Goal: Task Accomplishment & Management: Manage account settings

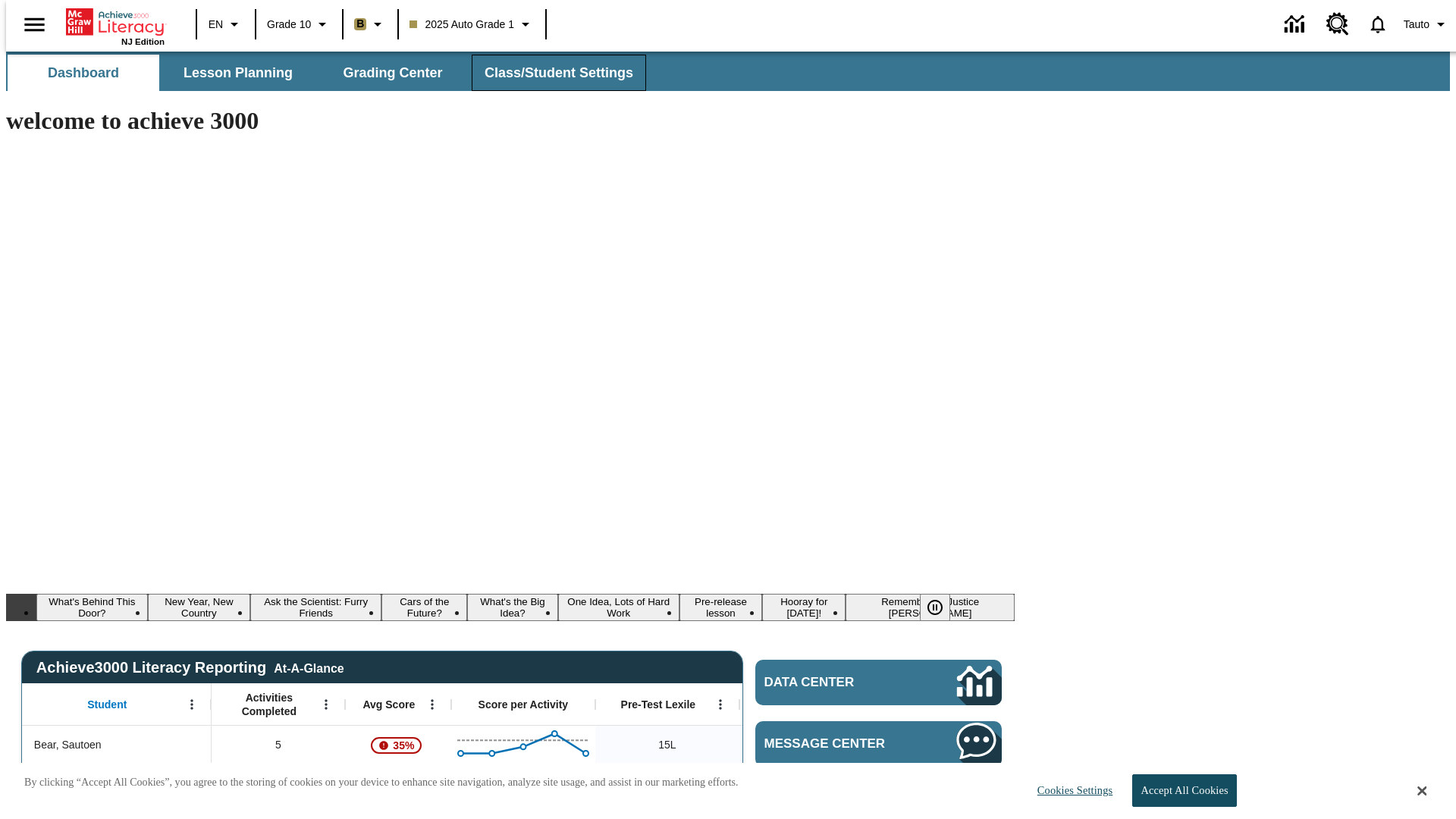
click at [550, 73] on span "Class/Student Settings" at bounding box center [559, 73] width 148 height 18
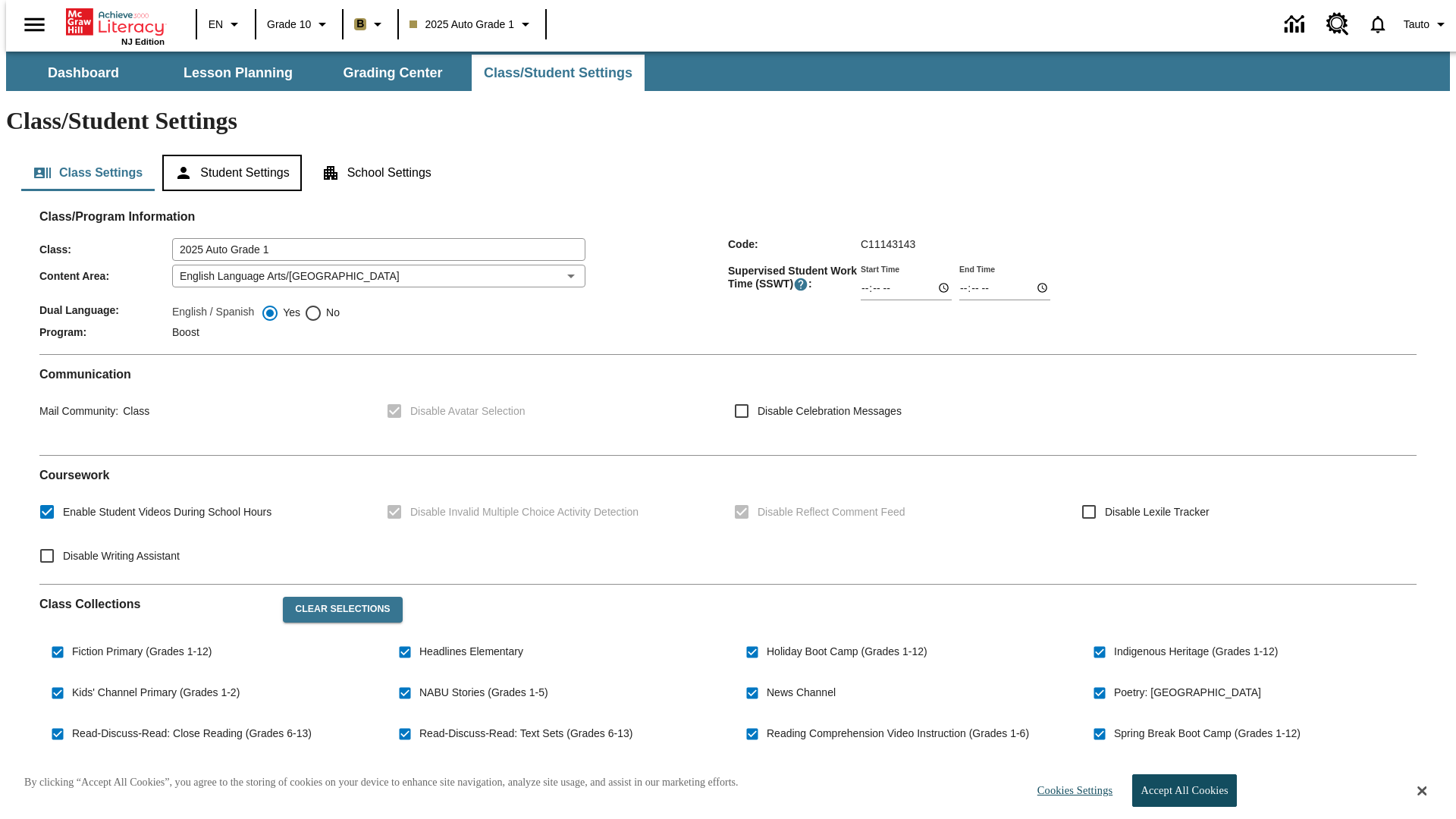
click at [229, 155] on button "Student Settings" at bounding box center [231, 173] width 139 height 36
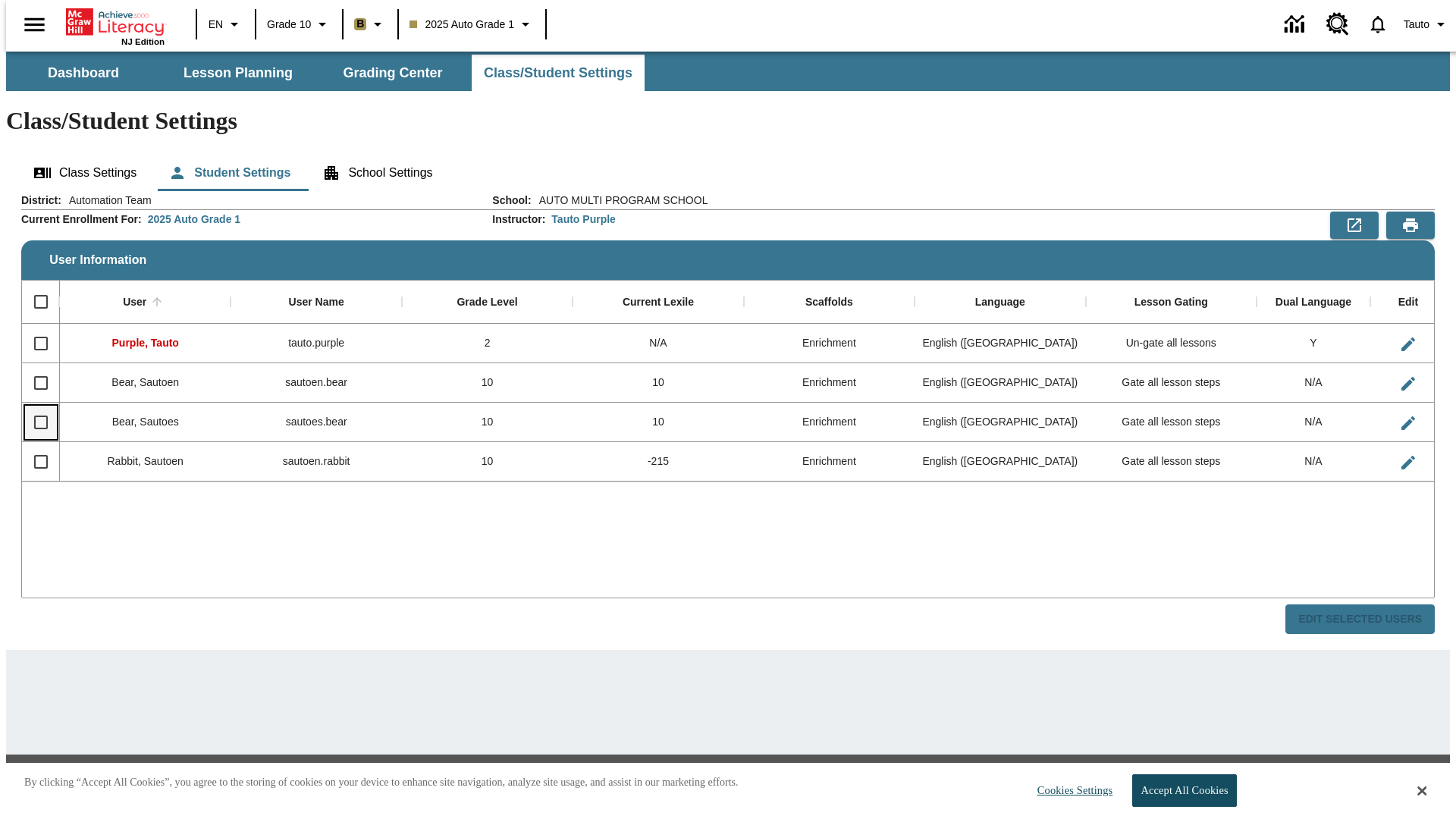
click at [35, 407] on input "Select row" at bounding box center [41, 423] width 32 height 32
checkbox input "true"
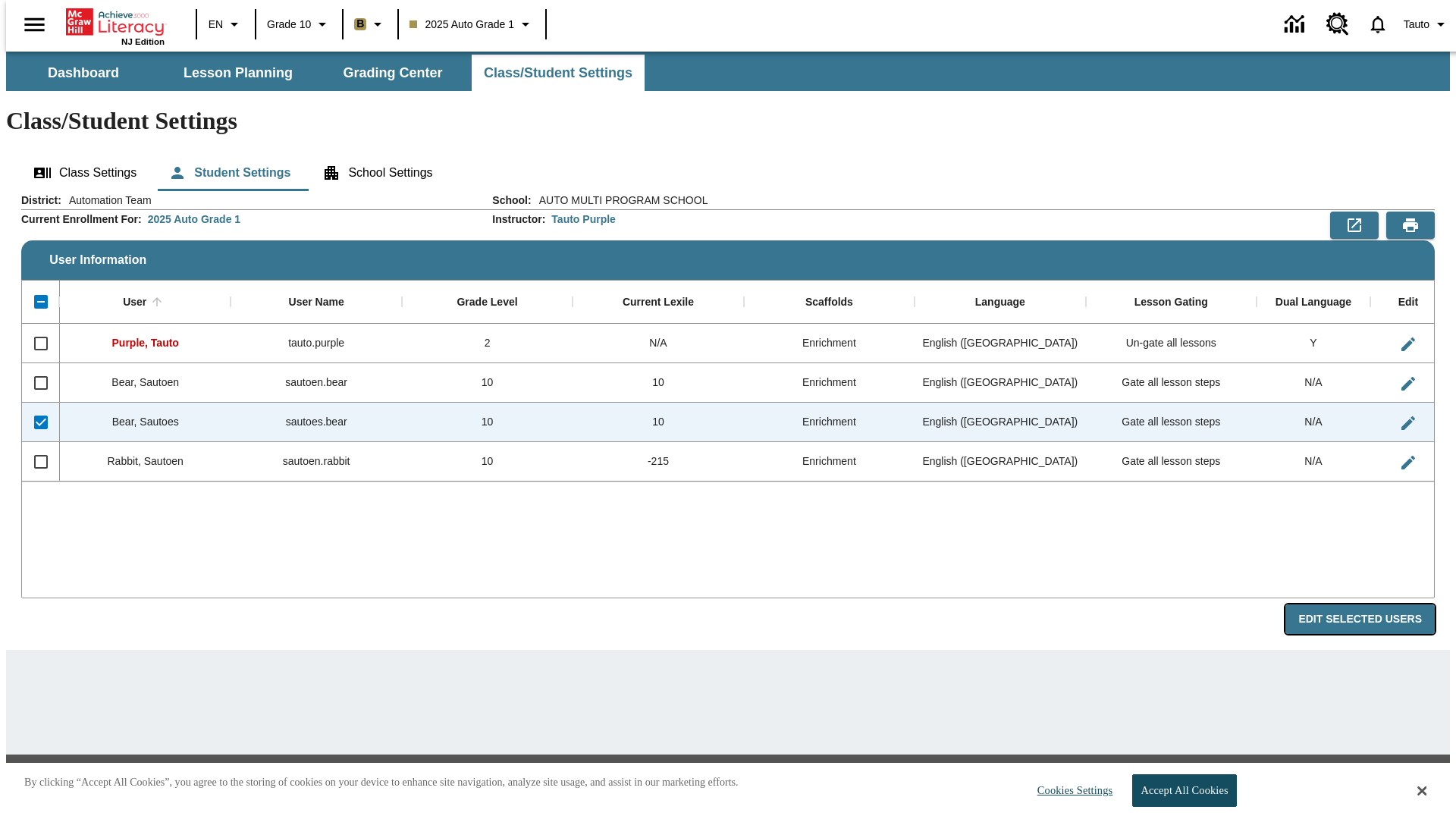
click at [1372, 604] on button "Edit Selected Users" at bounding box center [1360, 619] width 149 height 30
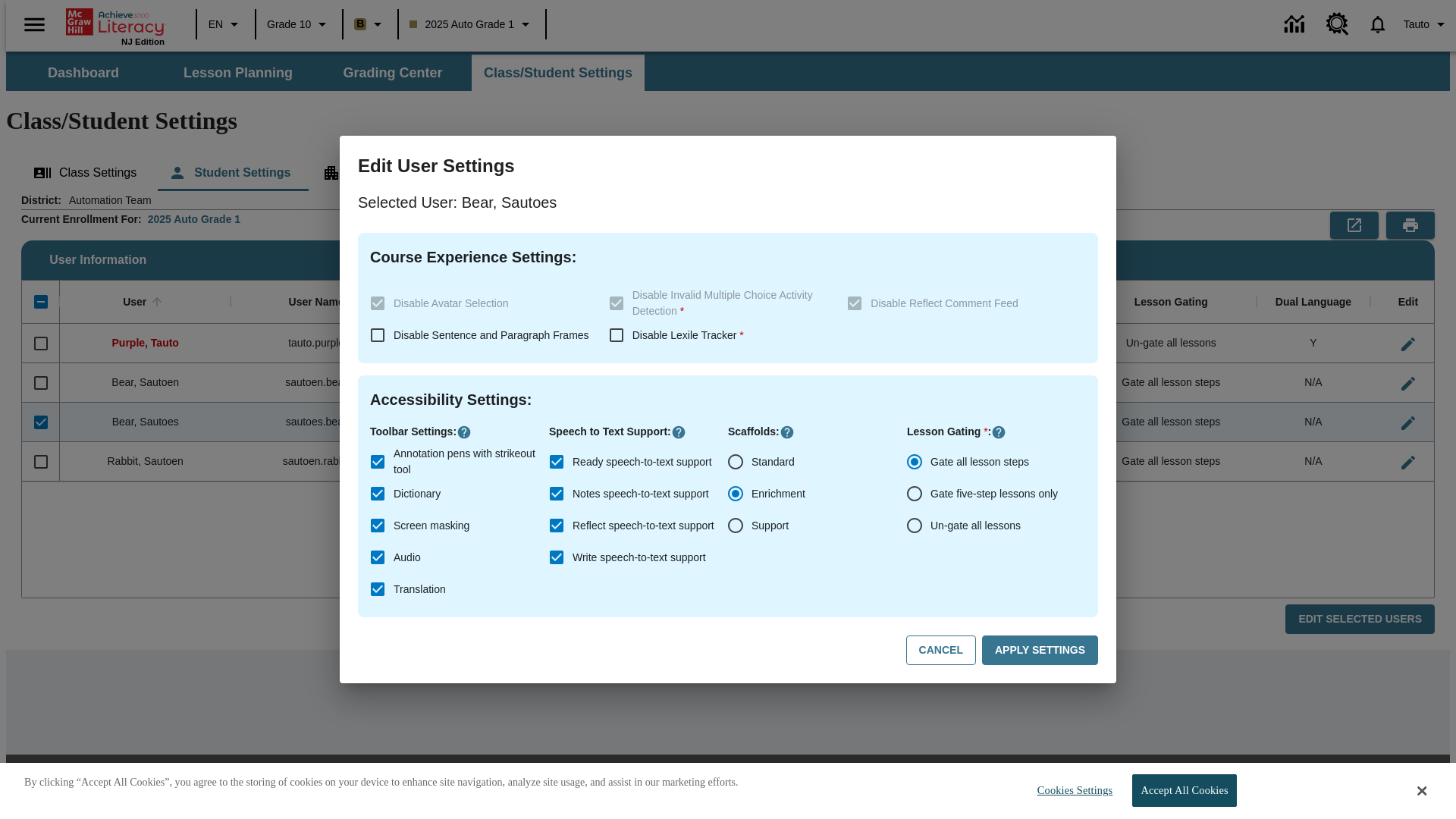
click at [915, 526] on input "Un-gate all lessons" at bounding box center [915, 525] width 32 height 32
radio input "true"
click at [1043, 651] on button "Apply Settings" at bounding box center [1040, 650] width 116 height 30
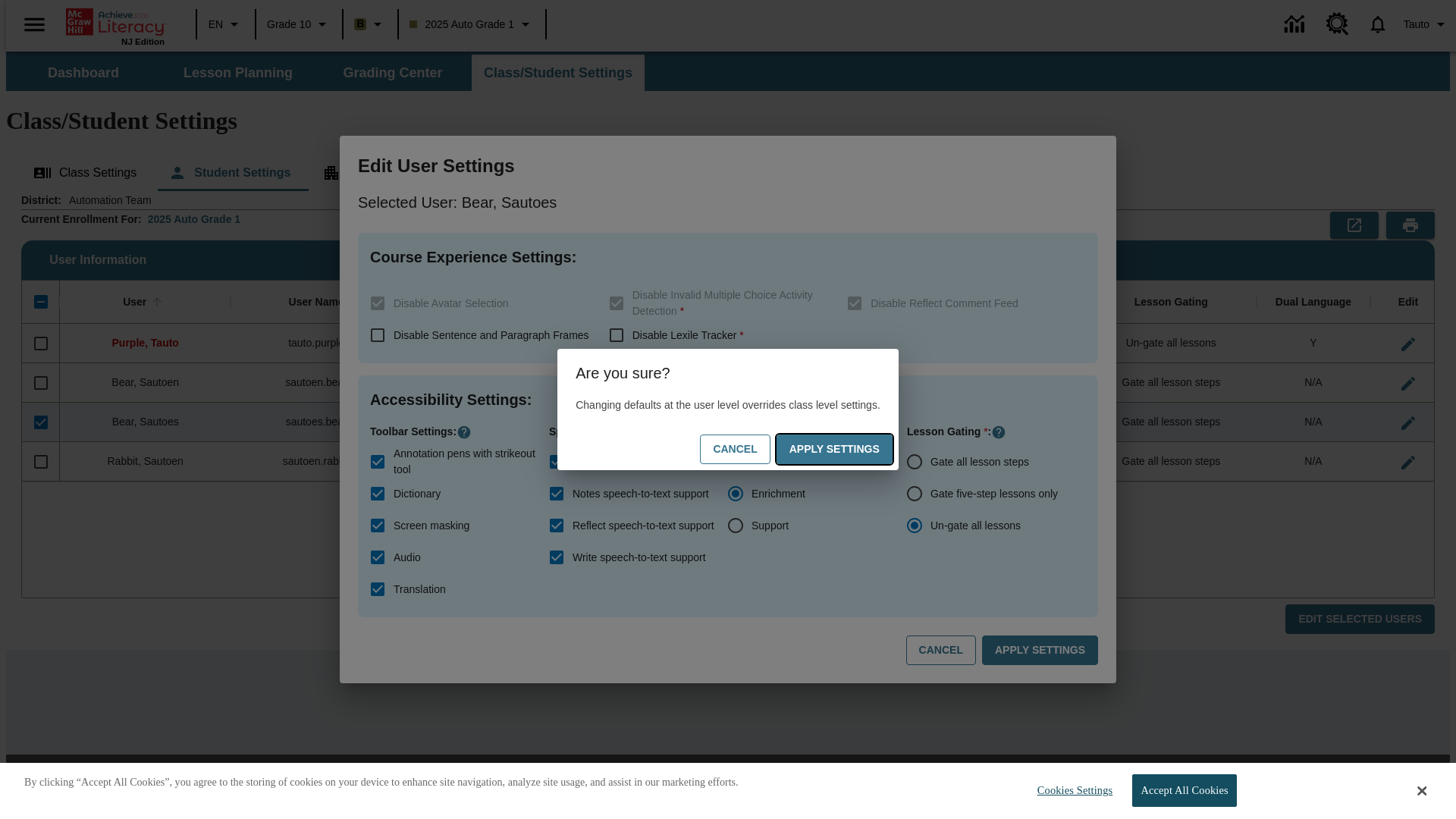
click at [850, 449] on button "Apply Settings" at bounding box center [835, 450] width 116 height 30
radio input "true"
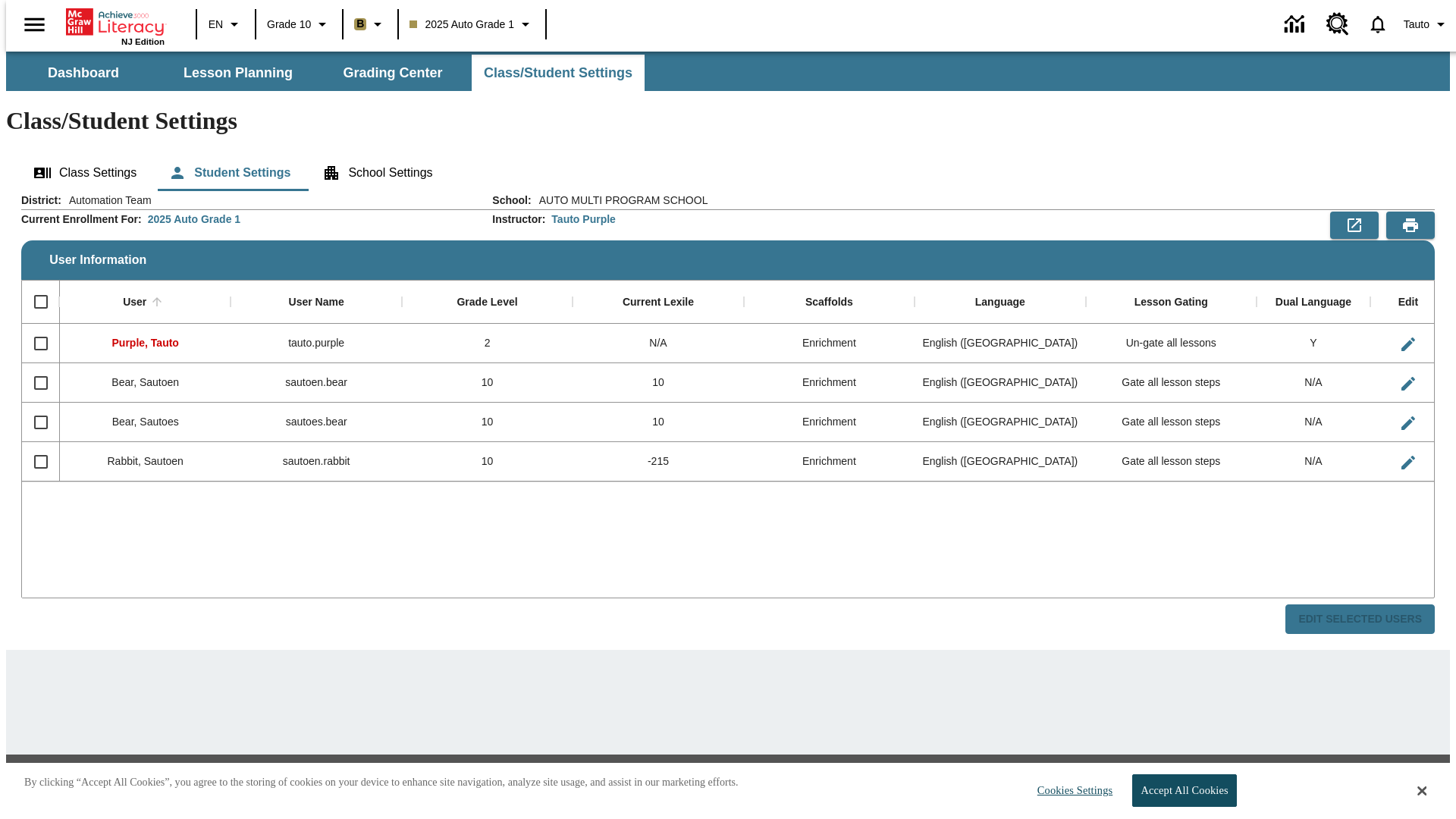
checkbox input "false"
click at [35, 407] on input "Select row" at bounding box center [41, 423] width 32 height 32
checkbox input "true"
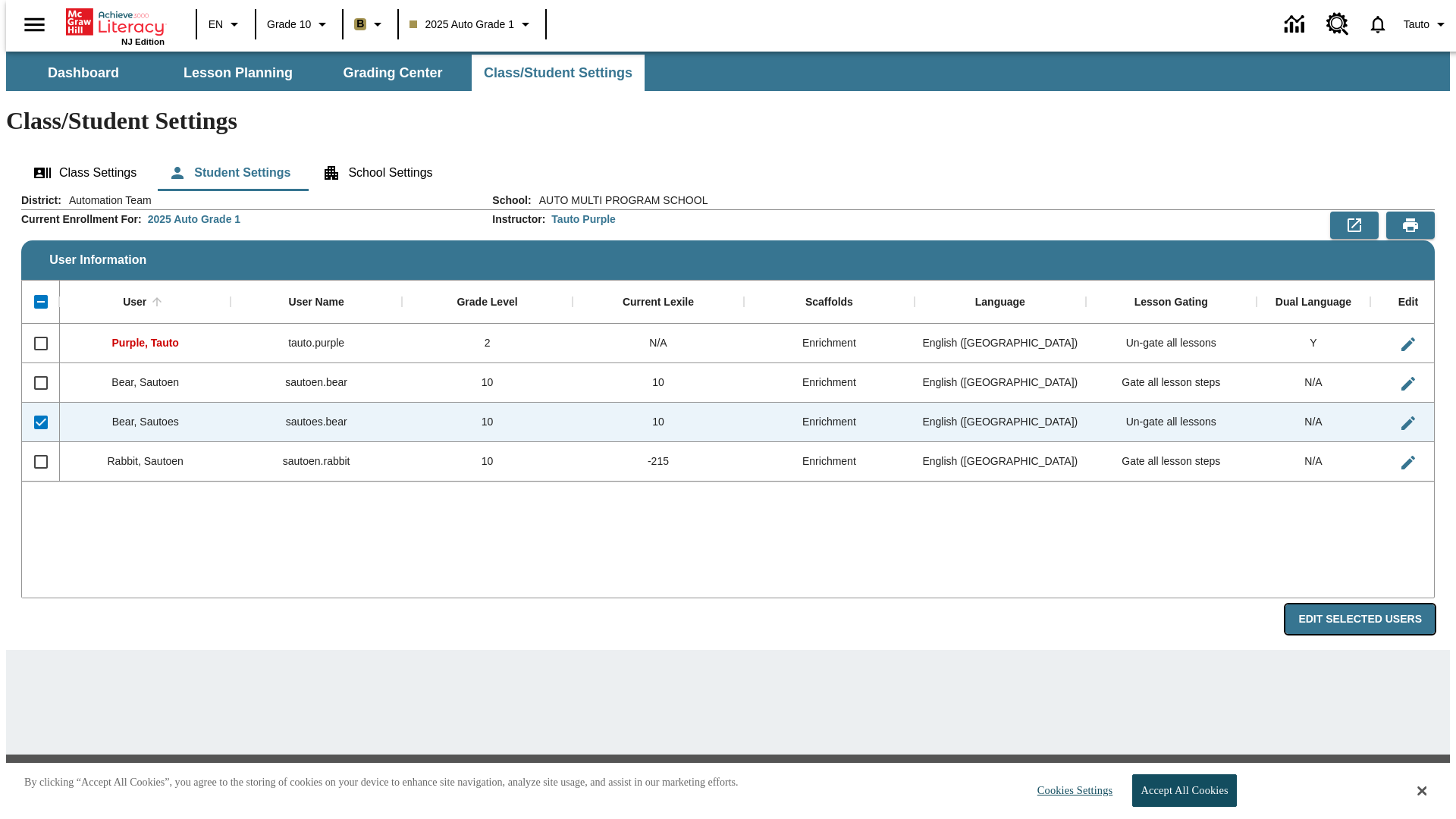
click at [1372, 604] on button "Edit Selected Users" at bounding box center [1360, 619] width 149 height 30
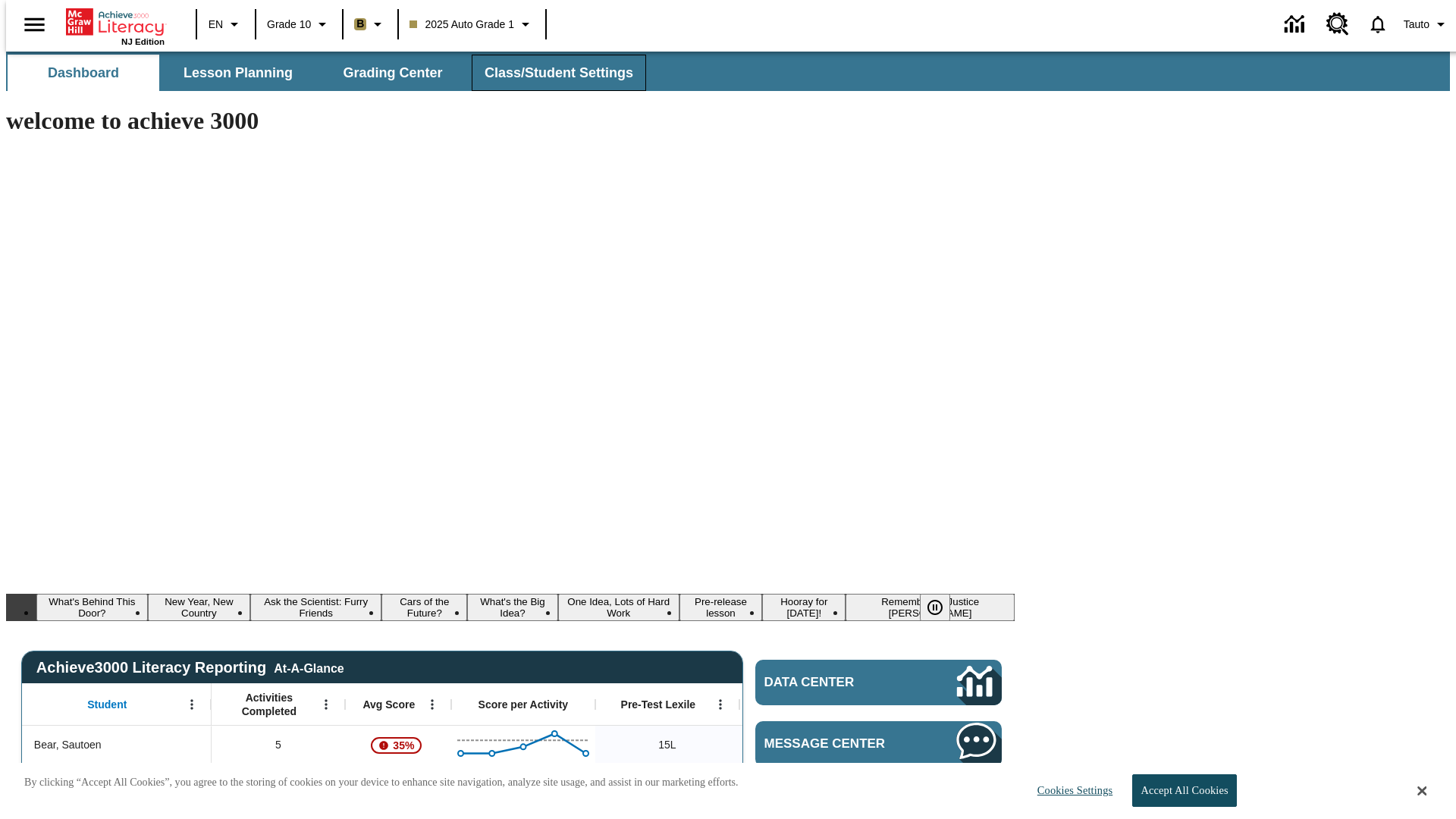
click at [550, 73] on span "Class/Student Settings" at bounding box center [559, 73] width 148 height 18
